Goal: Task Accomplishment & Management: Manage account settings

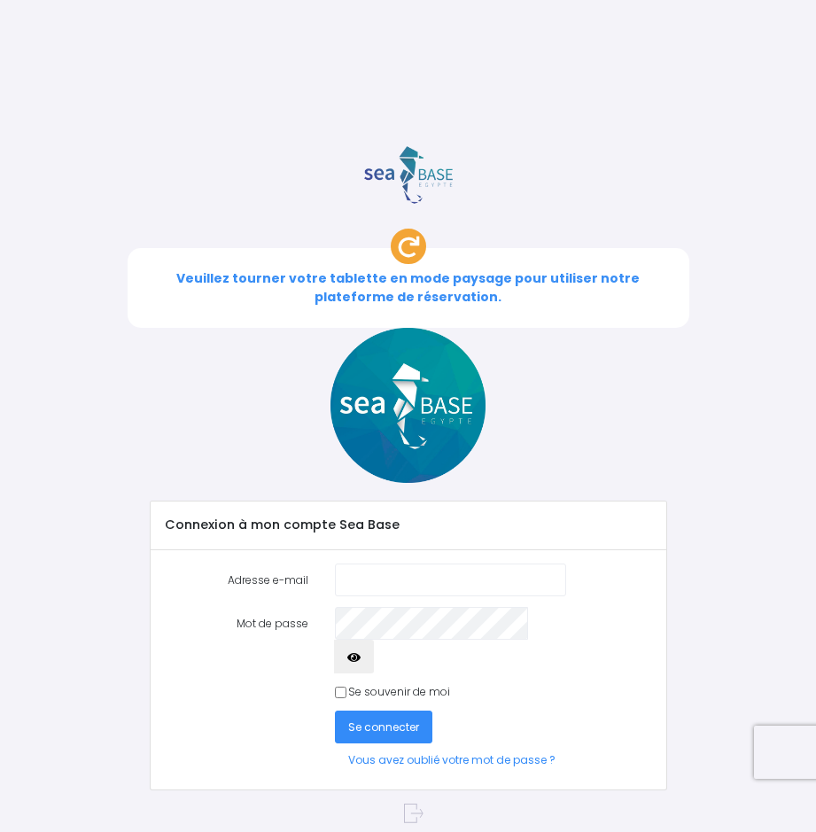
type input "johan@veranda-leymarie.com"
click at [360, 657] on icon "button" at bounding box center [353, 657] width 13 height 0
click at [385, 719] on span "Se connecter" at bounding box center [383, 726] width 71 height 15
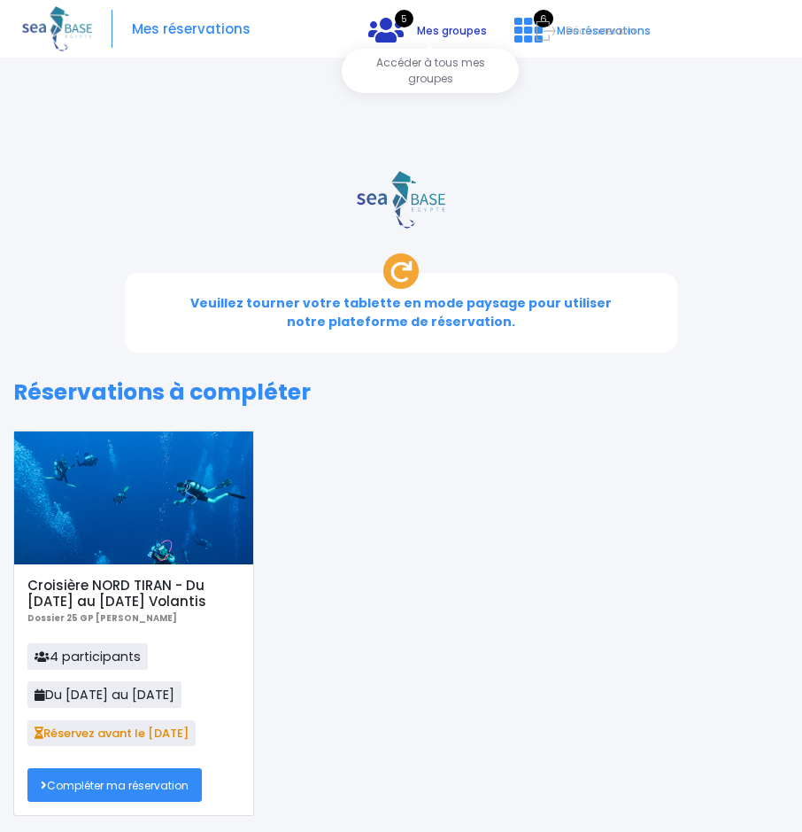
click at [448, 28] on span "Mes groupes" at bounding box center [452, 30] width 70 height 15
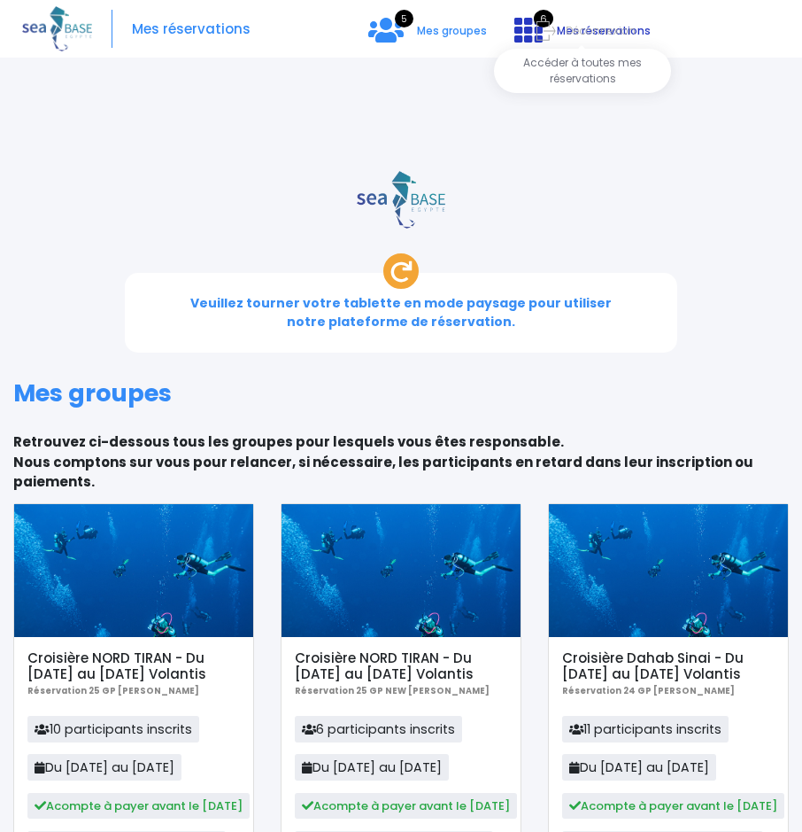
click at [545, 16] on span "6" at bounding box center [543, 19] width 19 height 18
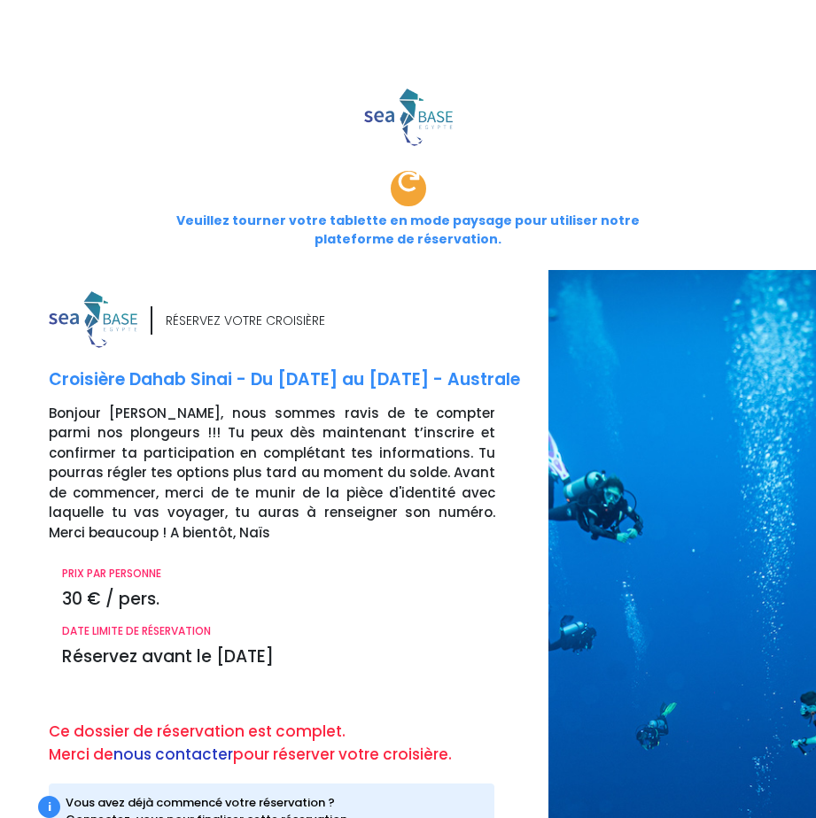
click at [174, 744] on link "nous contacter" at bounding box center [173, 754] width 120 height 21
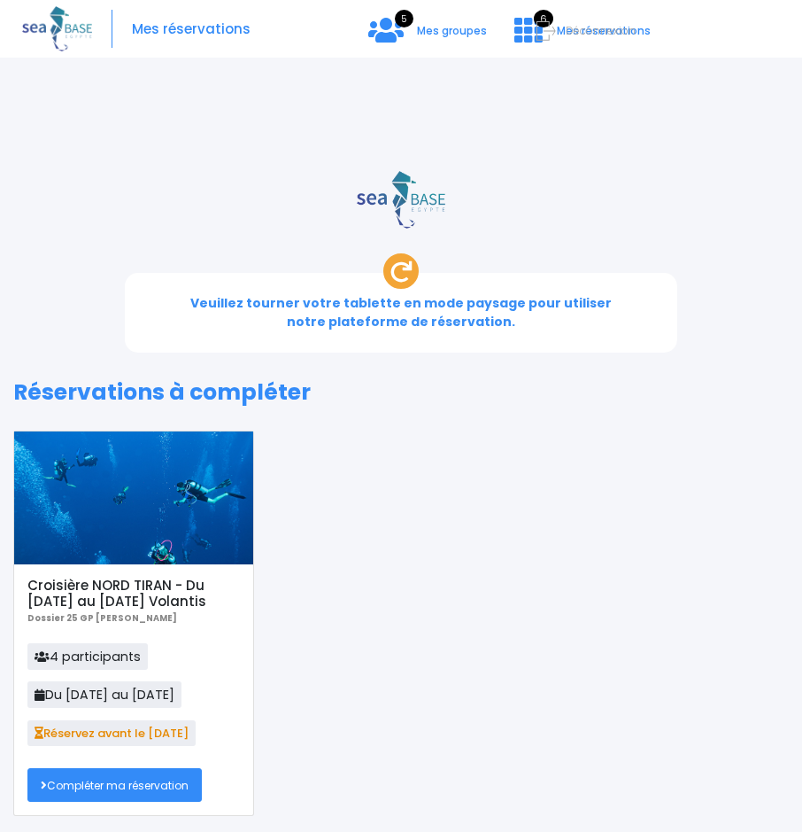
click at [578, 25] on span "Déconnexion" at bounding box center [601, 30] width 70 height 15
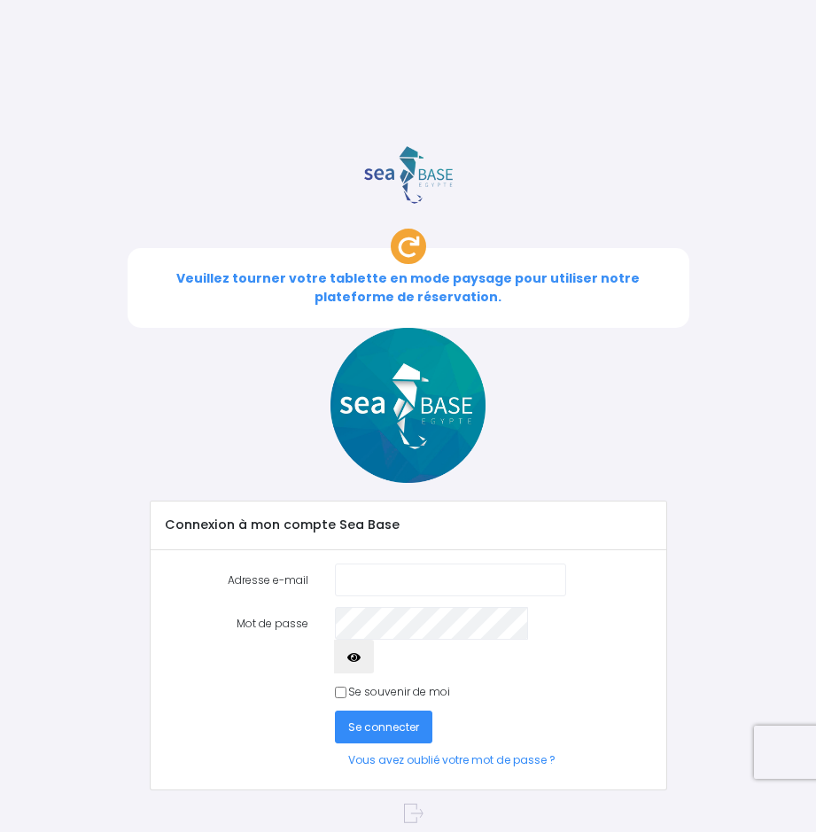
type input "[PERSON_NAME][EMAIL_ADDRESS][DOMAIN_NAME]"
click at [384, 719] on span "Se connecter" at bounding box center [383, 726] width 71 height 15
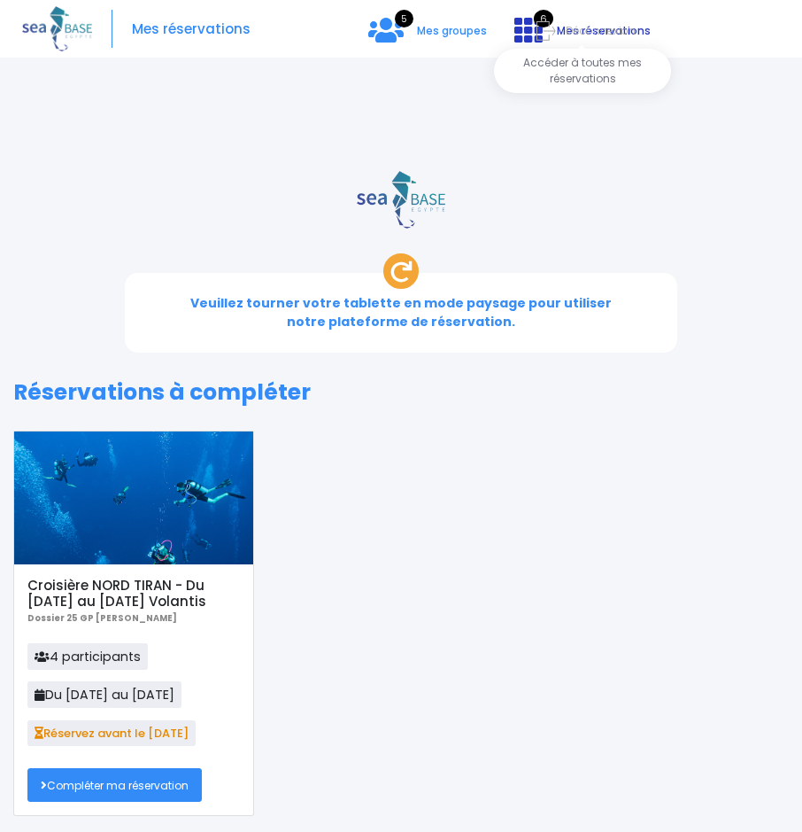
click at [544, 14] on span "6" at bounding box center [543, 19] width 19 height 18
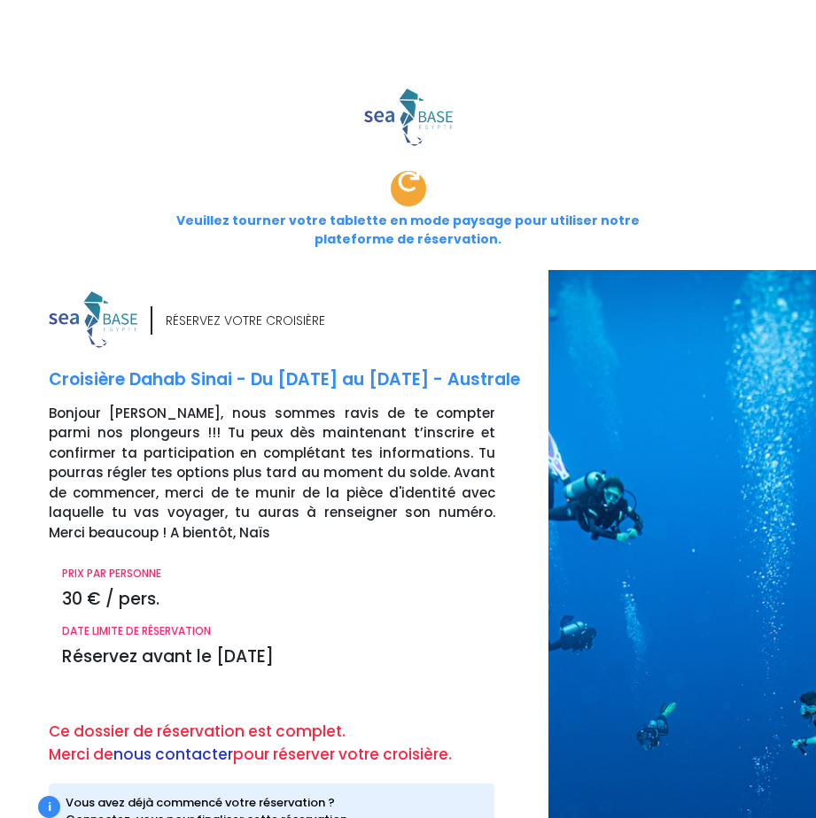
click at [178, 744] on link "nous contacter" at bounding box center [173, 754] width 120 height 21
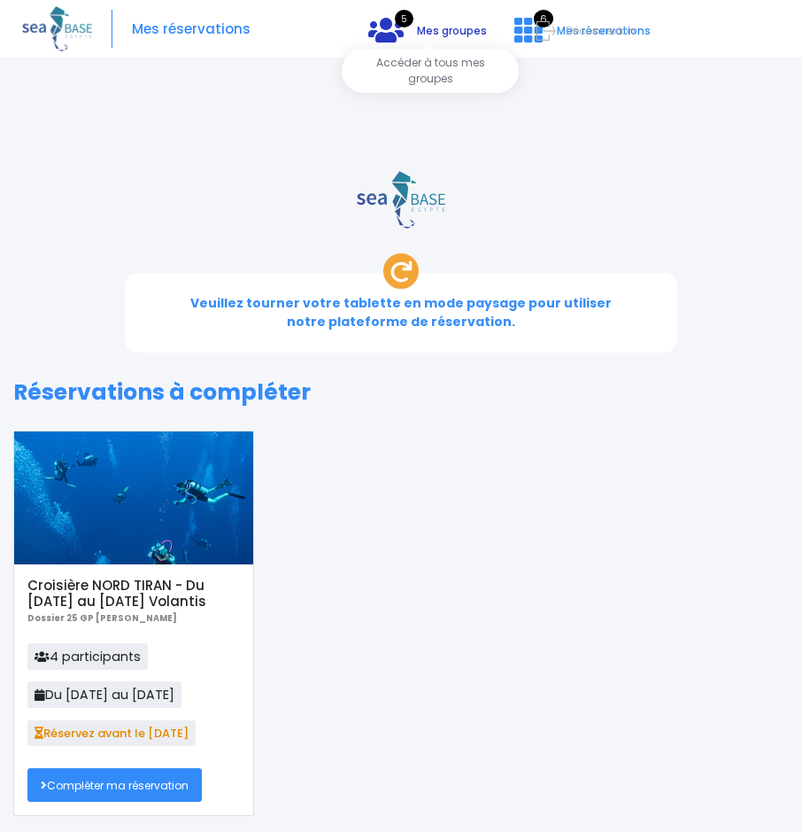
click at [436, 25] on span "Mes groupes" at bounding box center [452, 30] width 70 height 15
click at [437, 66] on div "5 Mes groupes 6 Mes réservations Déconnexion" at bounding box center [556, 44] width 307 height 48
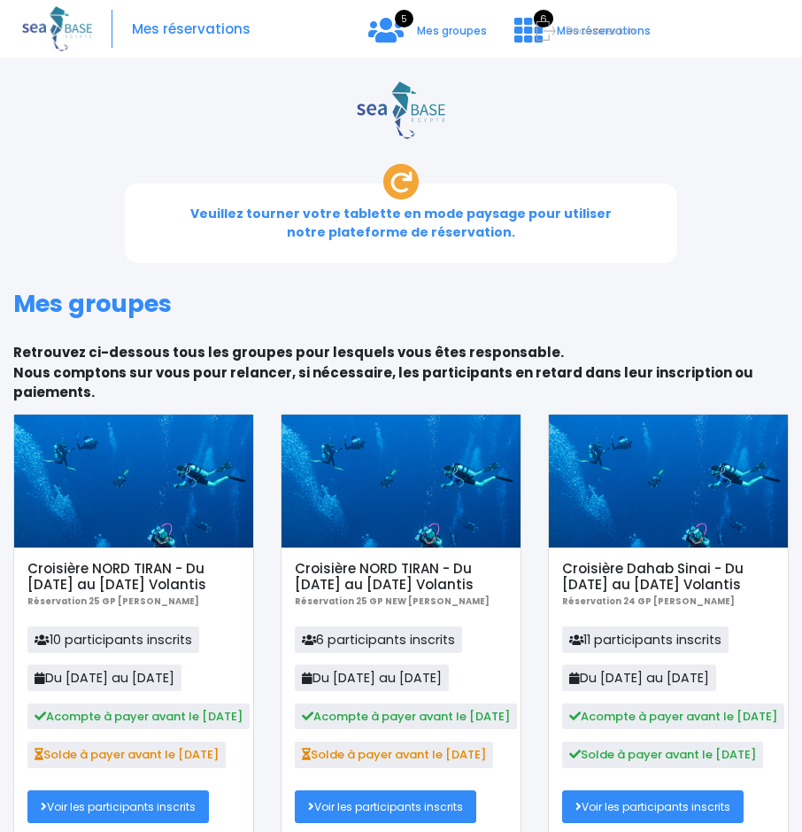
scroll to position [89, 0]
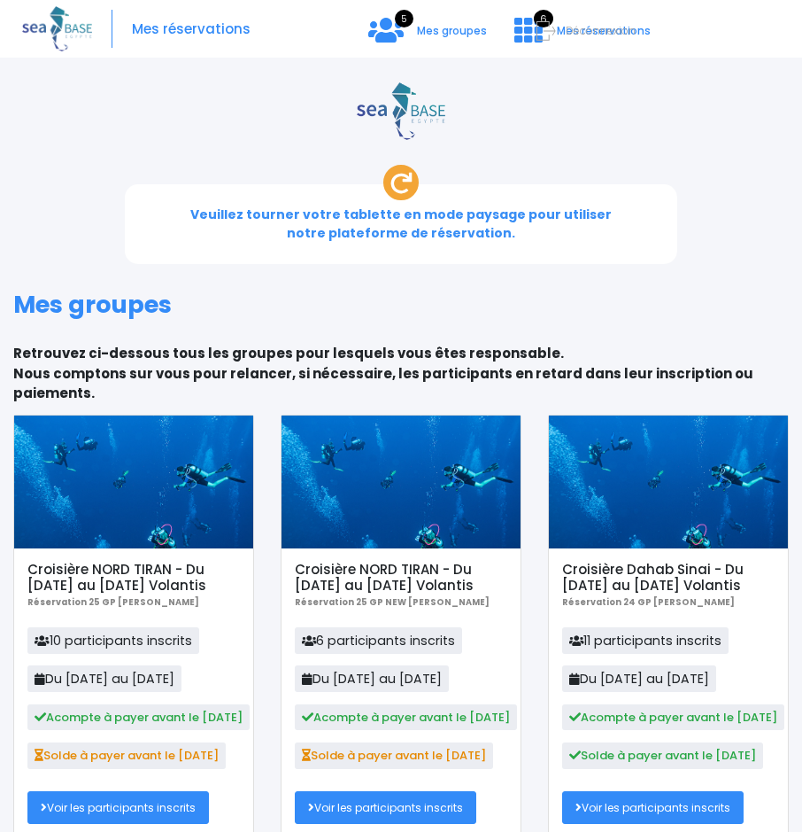
click at [109, 791] on link "Voir les participants inscrits" at bounding box center [118, 807] width 182 height 33
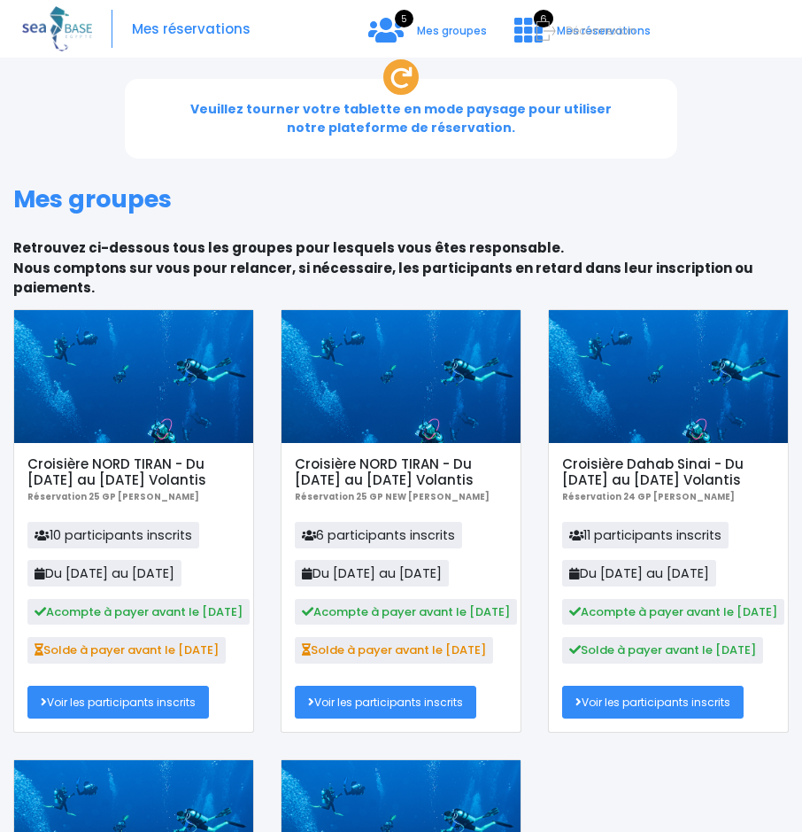
scroll to position [0, 0]
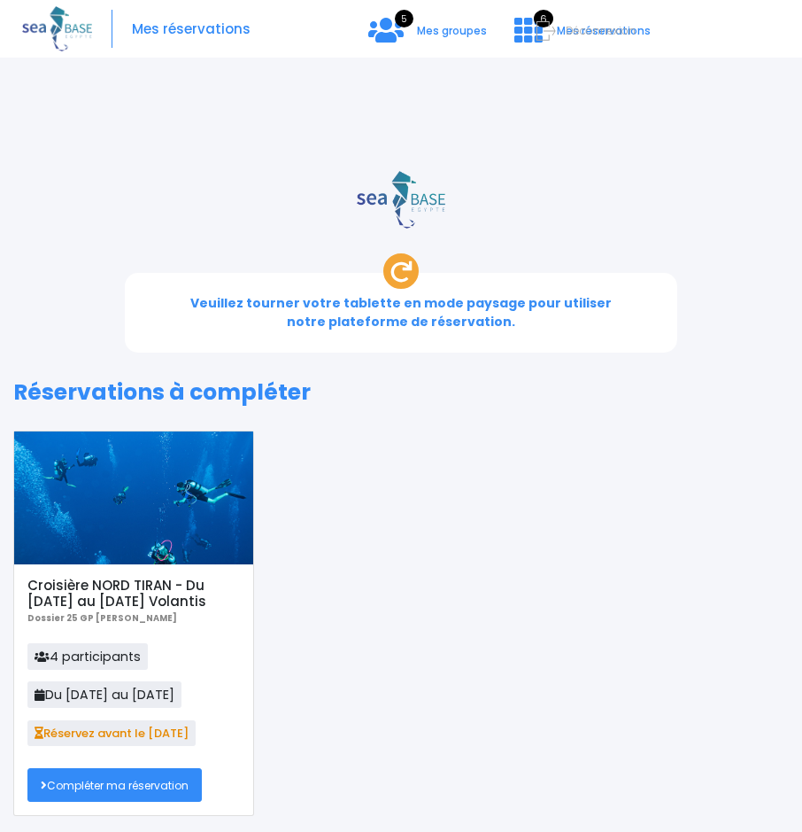
click at [152, 768] on link "Compléter ma réservation" at bounding box center [114, 784] width 174 height 33
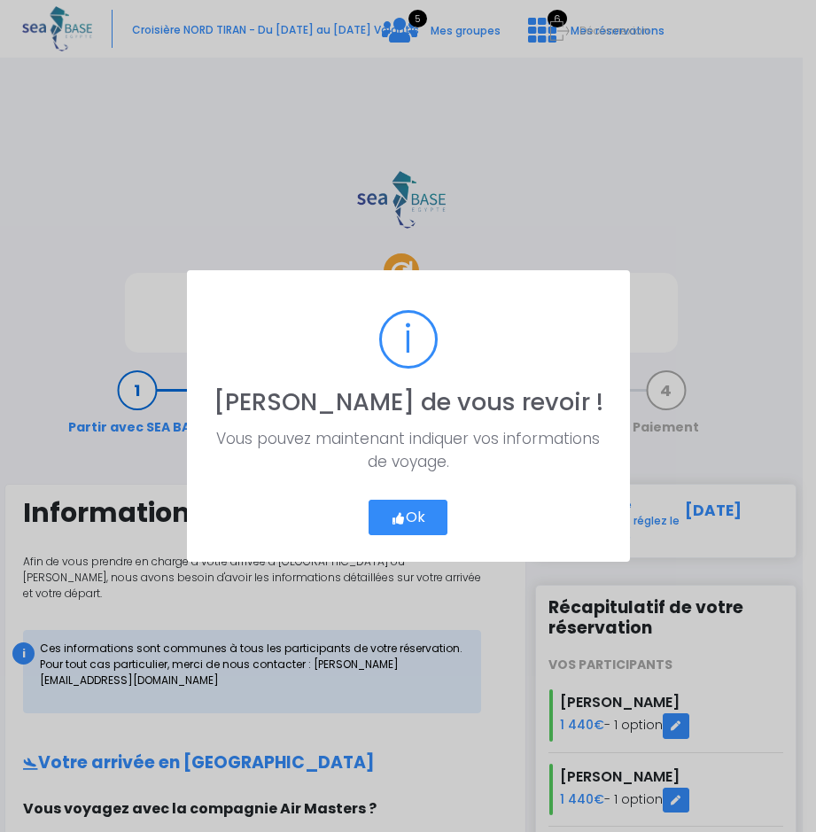
click at [415, 510] on button "Ok" at bounding box center [407, 517] width 79 height 35
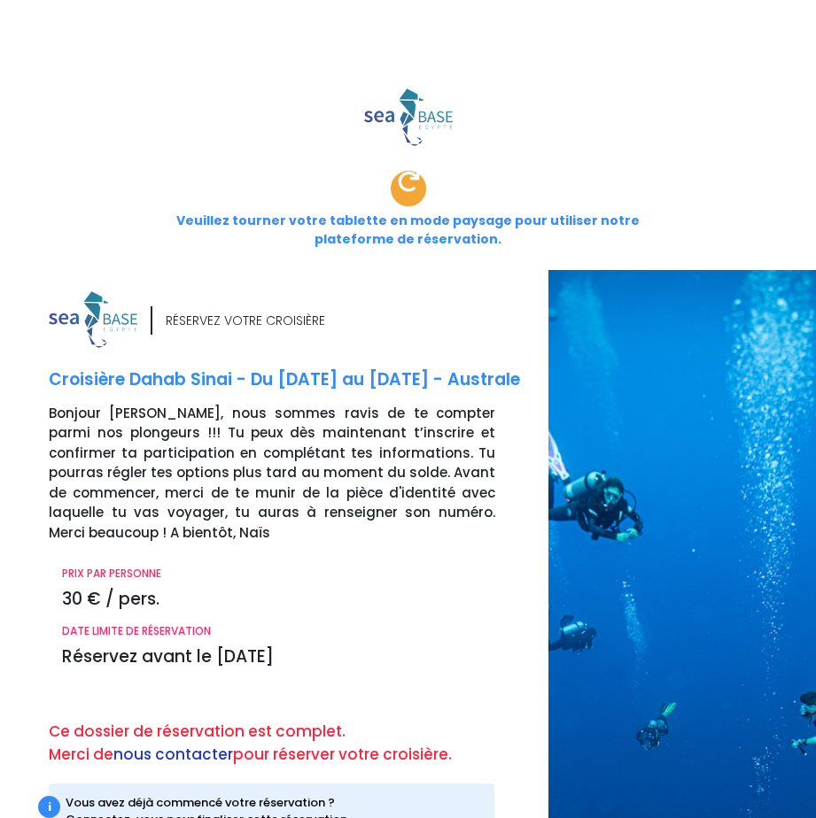
click at [159, 744] on link "nous contacter" at bounding box center [173, 754] width 120 height 21
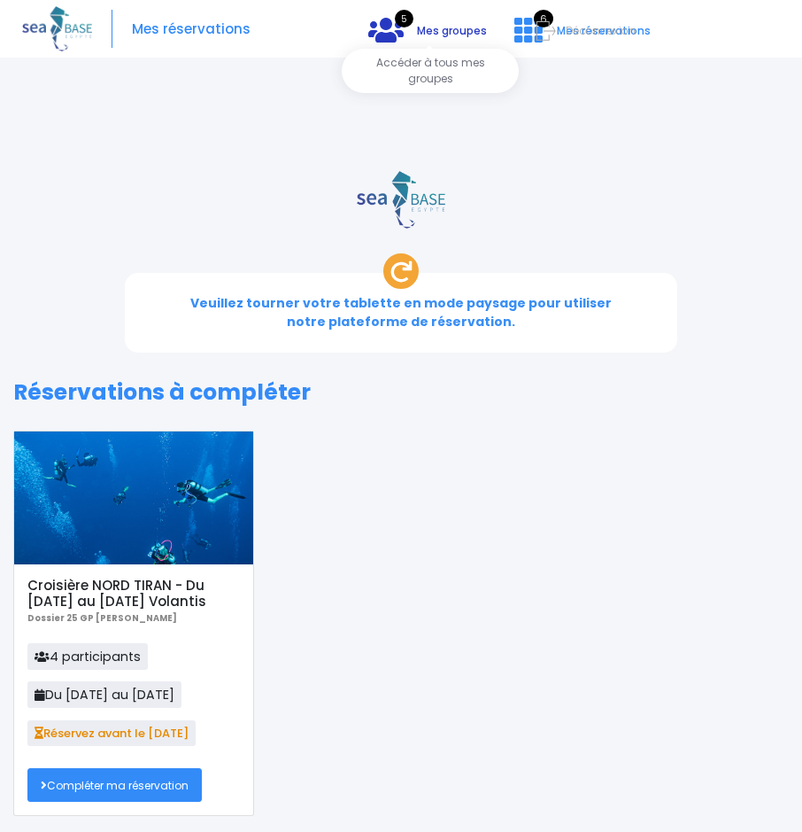
click at [444, 37] on span "Mes groupes" at bounding box center [452, 30] width 70 height 15
click at [399, 34] on icon at bounding box center [385, 30] width 35 height 28
